Goal: Task Accomplishment & Management: Manage account settings

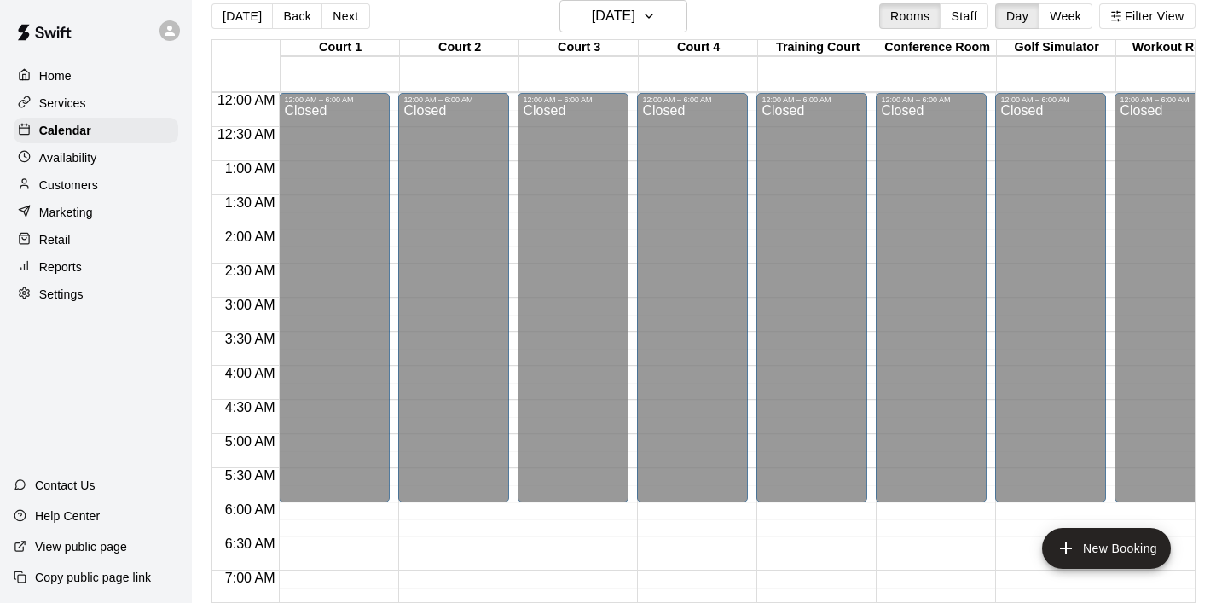
scroll to position [802, 0]
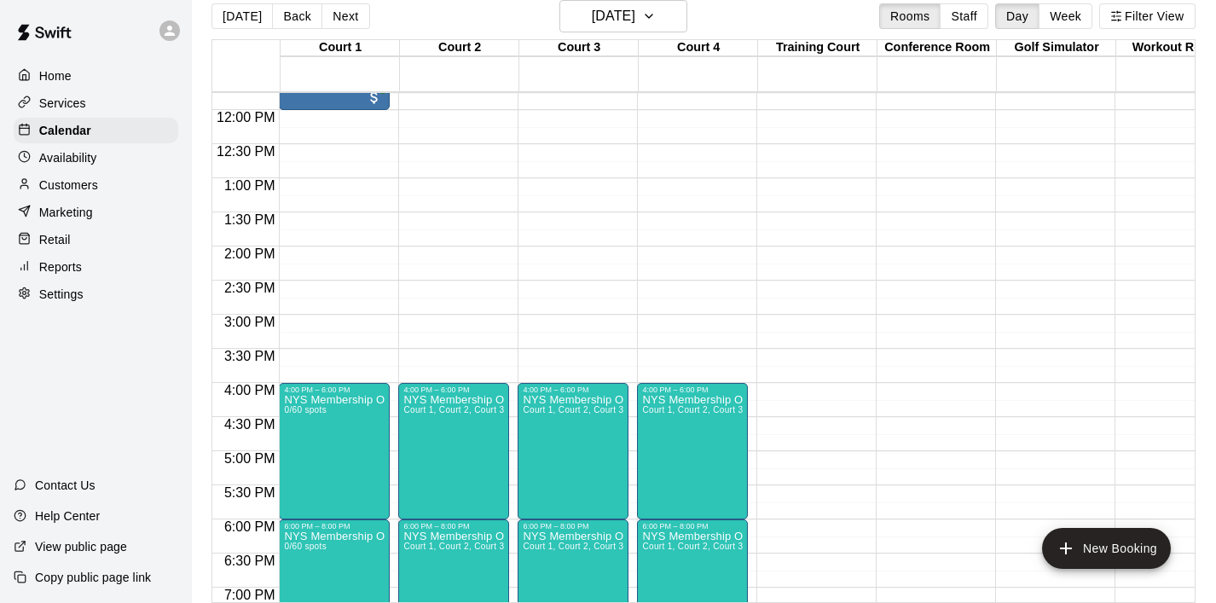
click at [57, 73] on p "Home" at bounding box center [55, 75] width 32 height 17
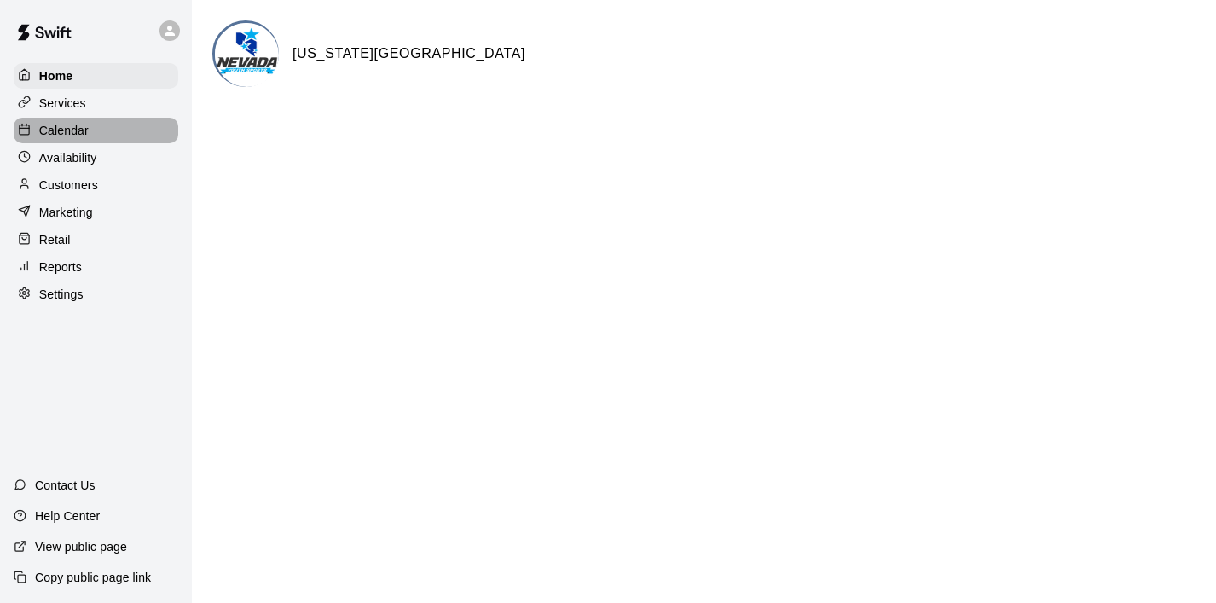
click at [84, 135] on p "Calendar" at bounding box center [63, 130] width 49 height 17
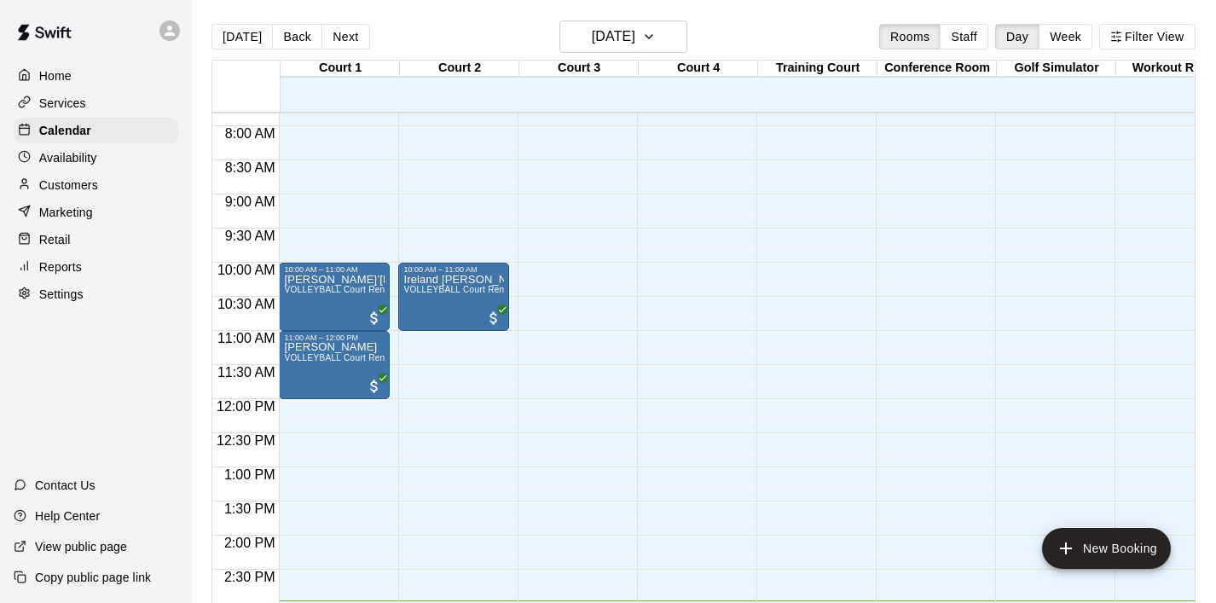
scroll to position [537, 0]
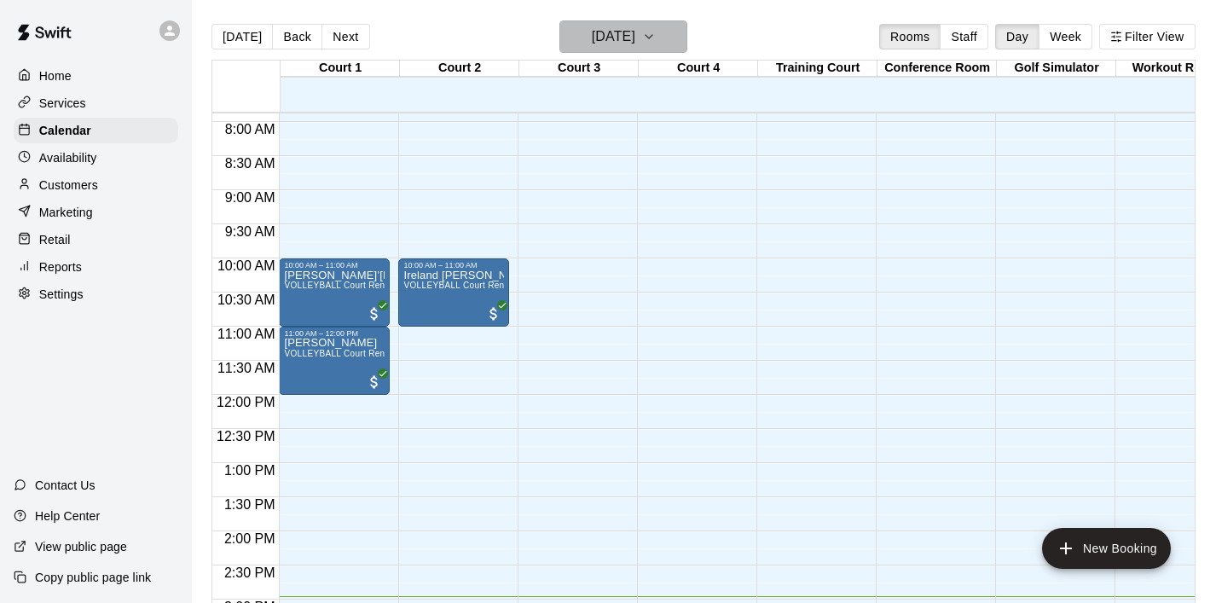
click at [656, 32] on icon "button" at bounding box center [649, 36] width 14 height 20
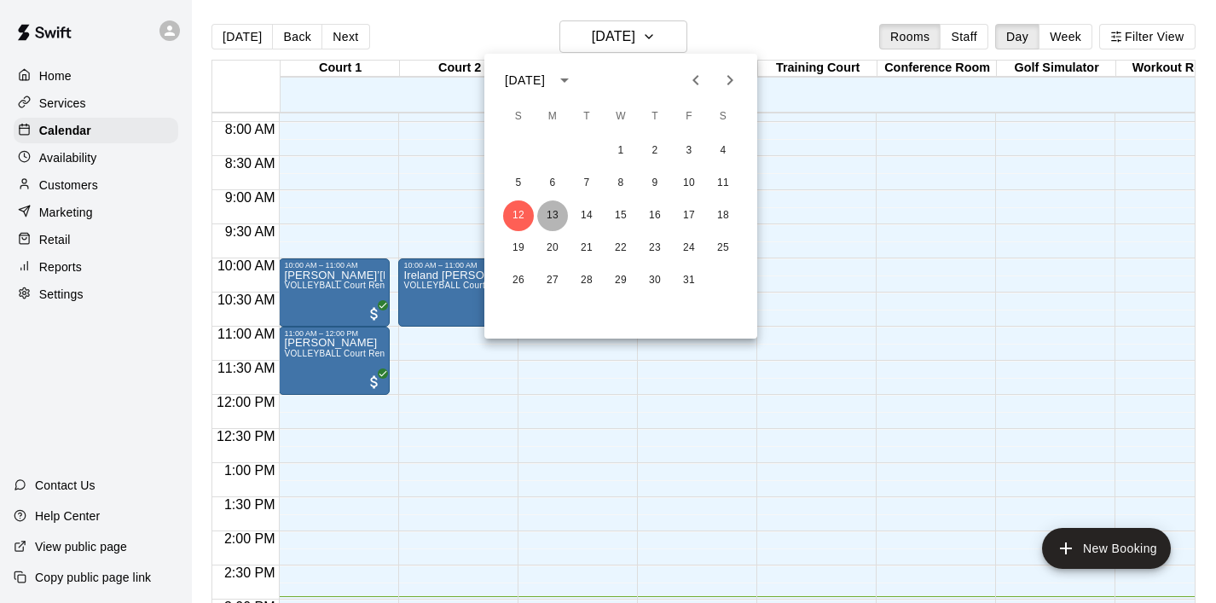
click at [554, 215] on button "13" at bounding box center [552, 215] width 31 height 31
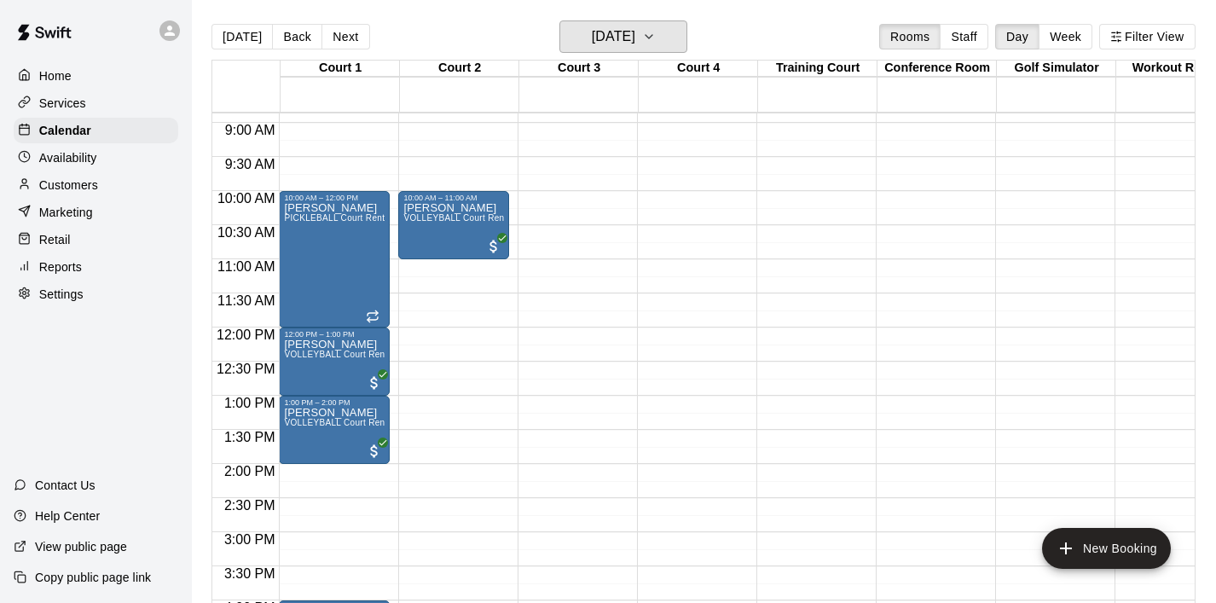
scroll to position [611, 0]
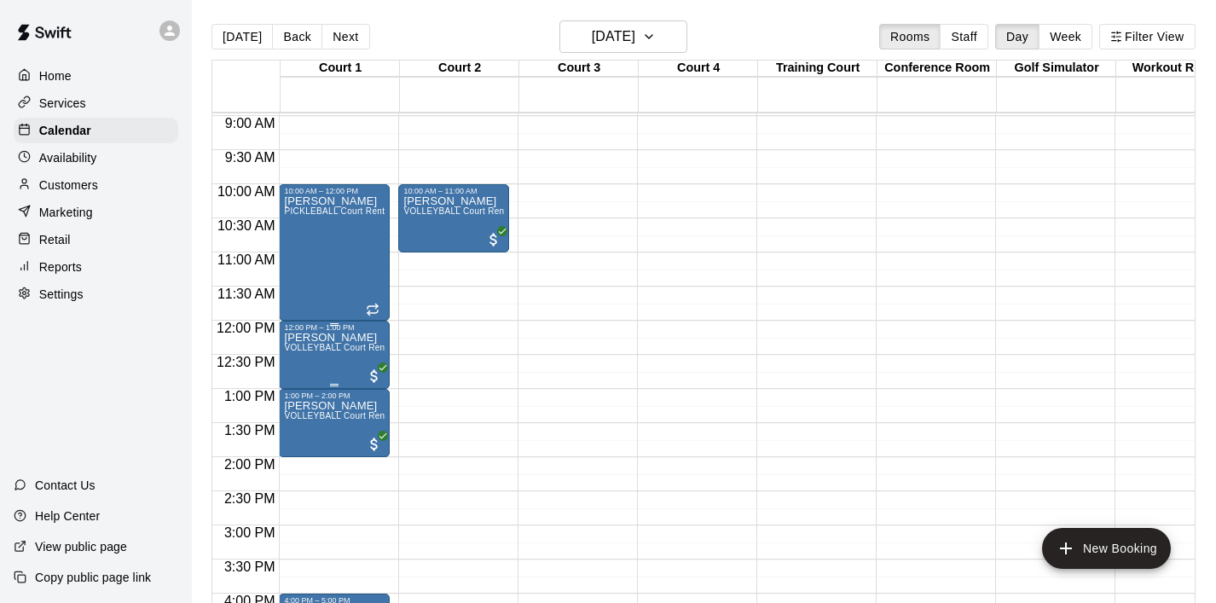
click at [304, 428] on icon "delete" at bounding box center [302, 431] width 12 height 15
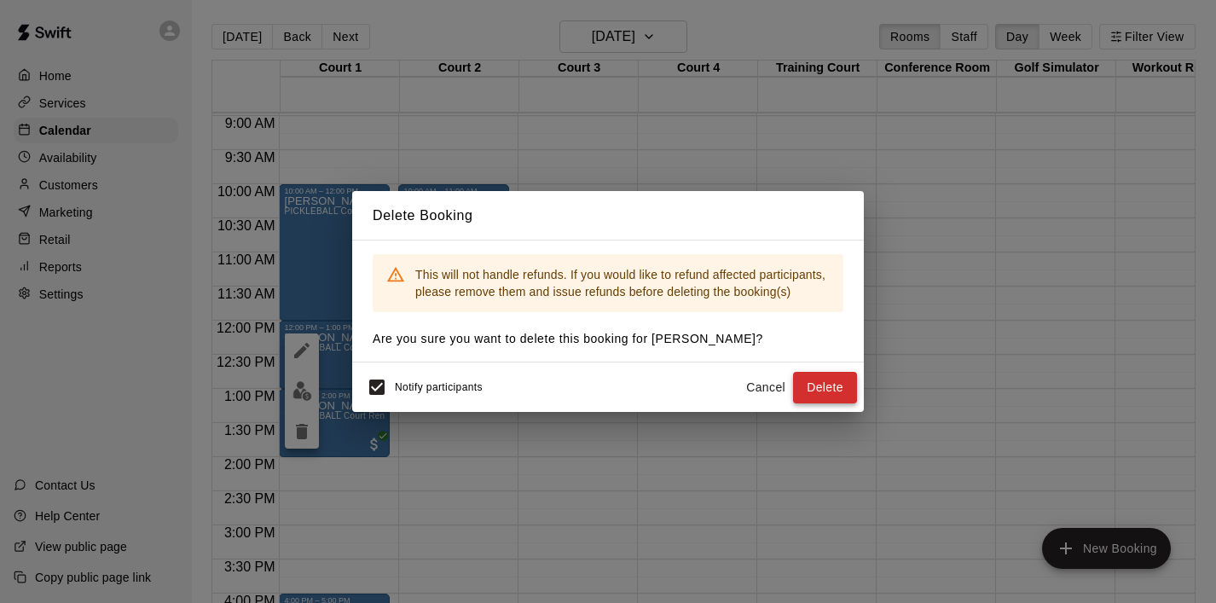
click at [822, 392] on button "Delete" at bounding box center [825, 388] width 64 height 32
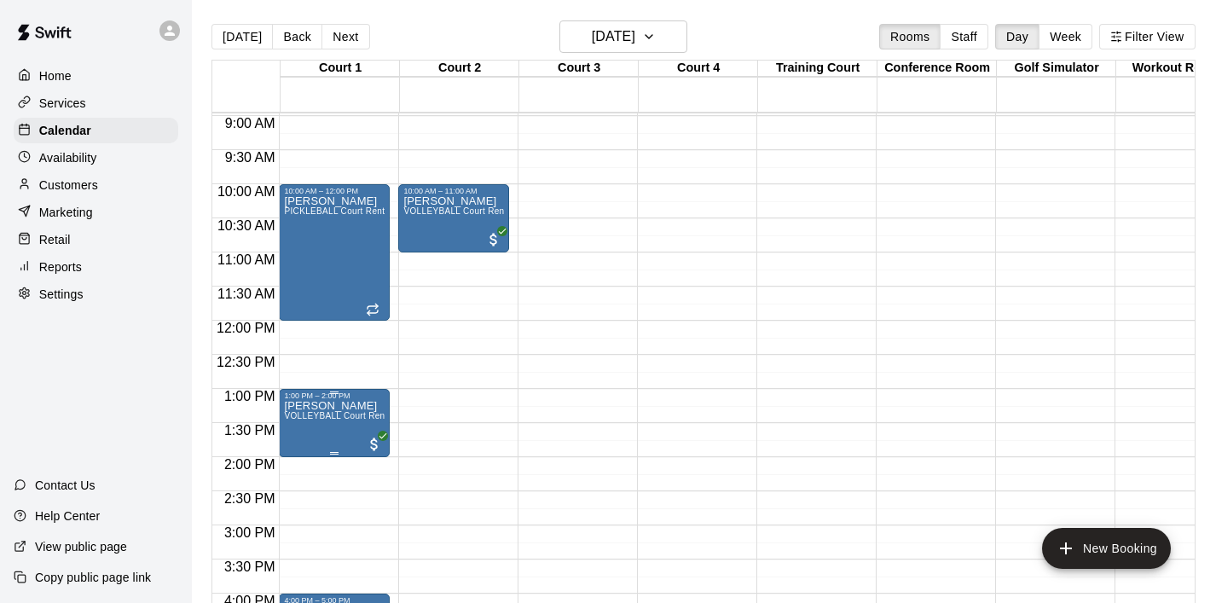
click at [328, 406] on p "[PERSON_NAME]" at bounding box center [334, 406] width 101 height 0
click at [299, 507] on icon "delete" at bounding box center [302, 504] width 12 height 15
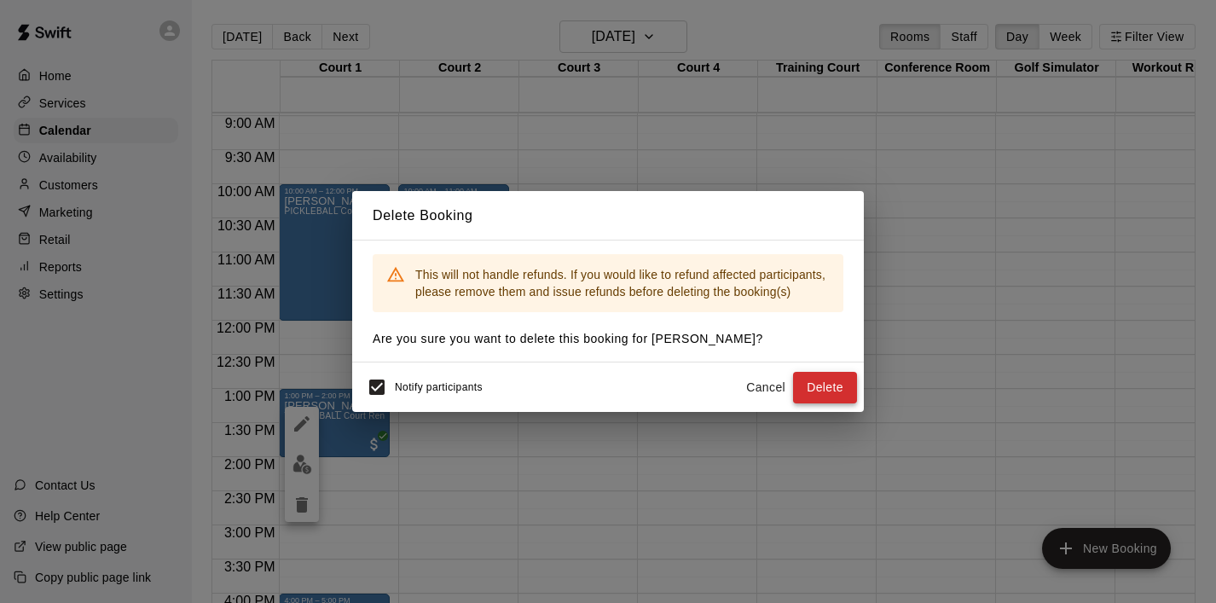
click at [834, 390] on button "Delete" at bounding box center [825, 388] width 64 height 32
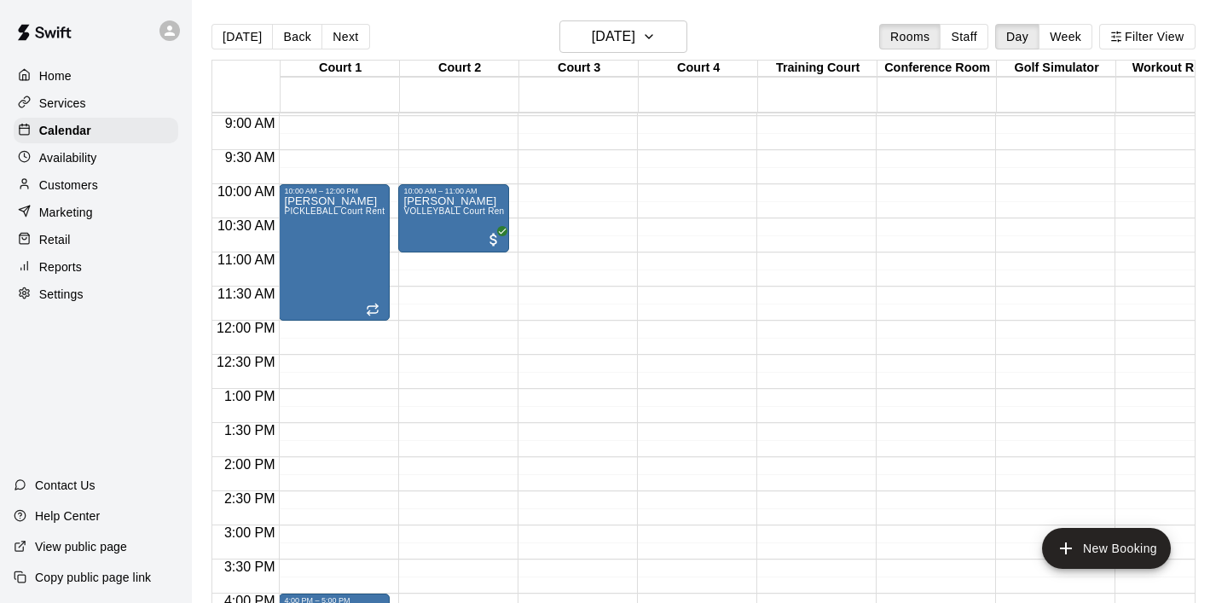
click at [61, 77] on p "Home" at bounding box center [55, 75] width 32 height 17
